Goal: Check status

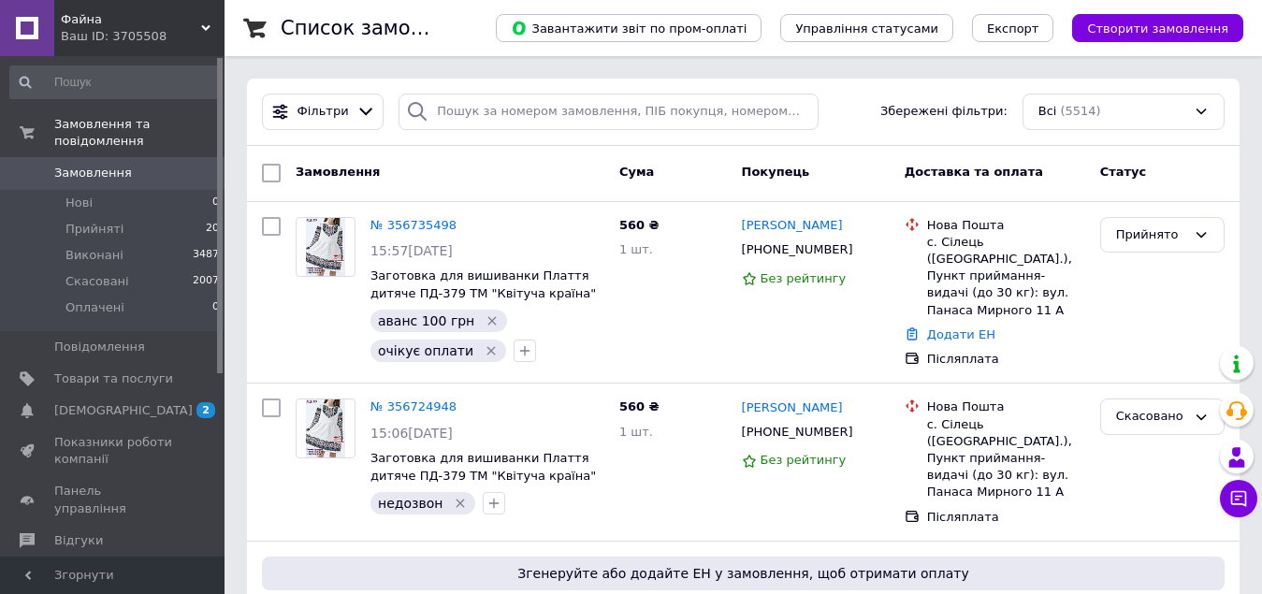
click at [121, 165] on span "Замовлення" at bounding box center [93, 173] width 78 height 17
click at [410, 223] on link "№ 356735498" at bounding box center [414, 225] width 86 height 14
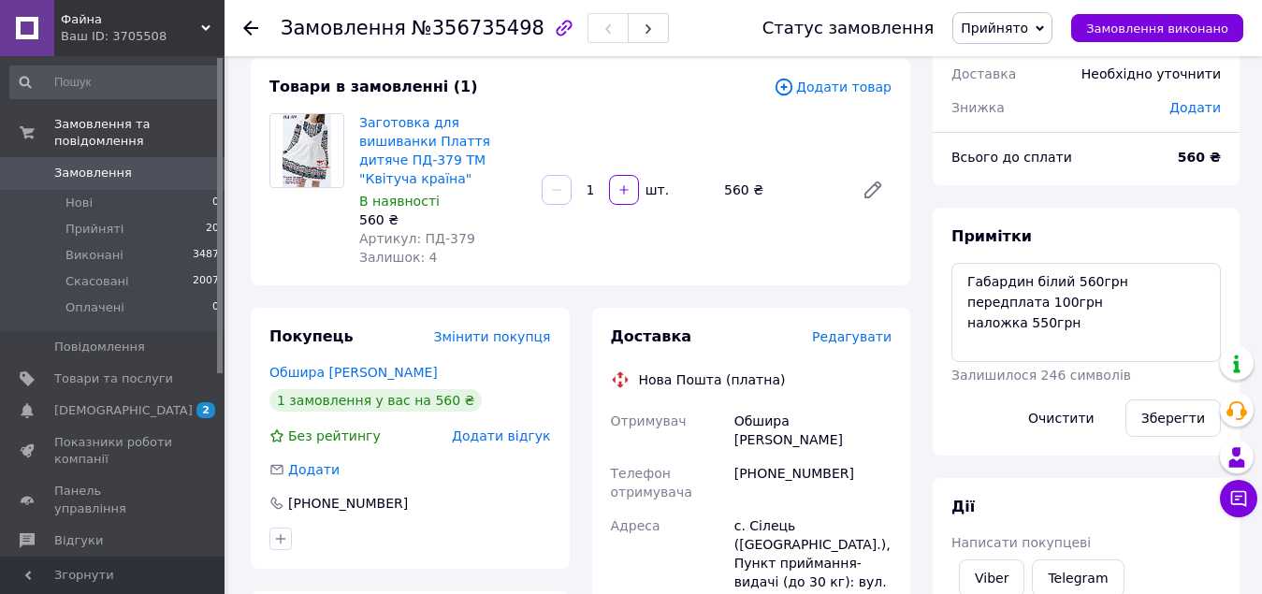
scroll to position [187, 0]
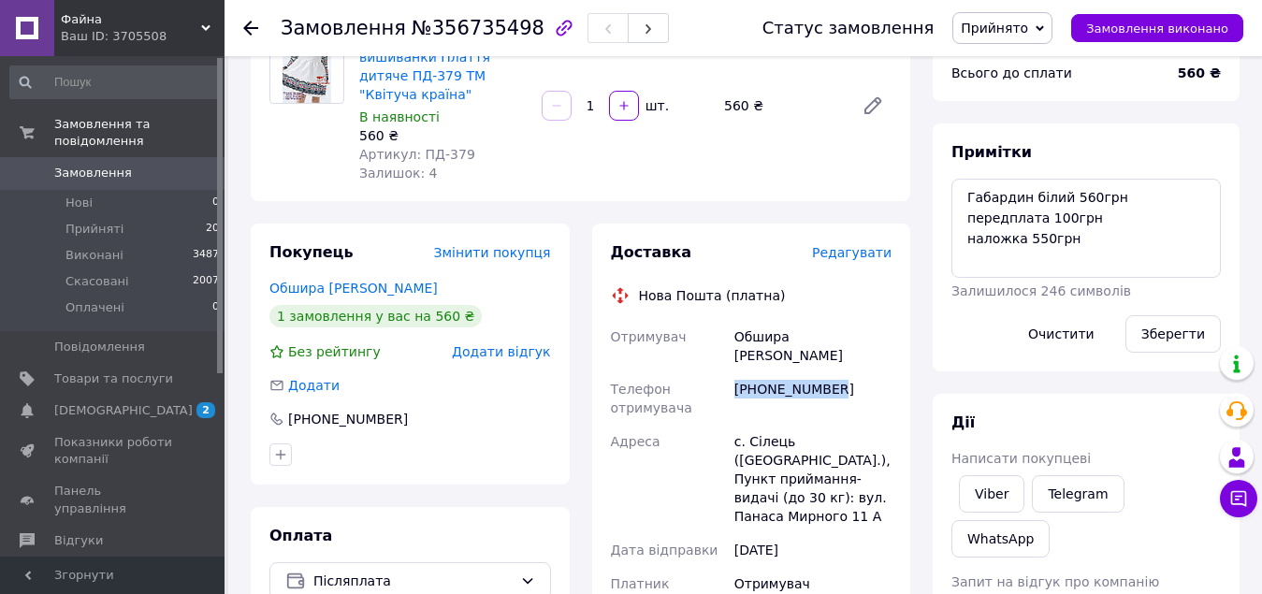
drag, startPoint x: 735, startPoint y: 351, endPoint x: 866, endPoint y: 356, distance: 131.1
click at [866, 372] on div "[PHONE_NUMBER]" at bounding box center [813, 398] width 165 height 52
click at [85, 165] on span "Замовлення" at bounding box center [93, 173] width 78 height 17
